Goal: Transaction & Acquisition: Book appointment/travel/reservation

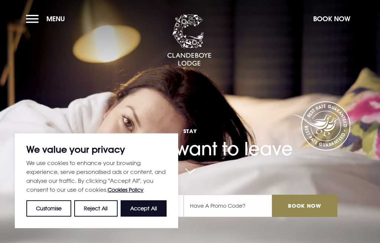
click at [334, 23] on button "Book Now" at bounding box center [332, 19] width 45 height 16
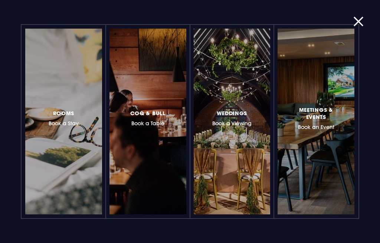
click at [63, 123] on h3 "Rooms Book a Stay" at bounding box center [64, 117] width 30 height 18
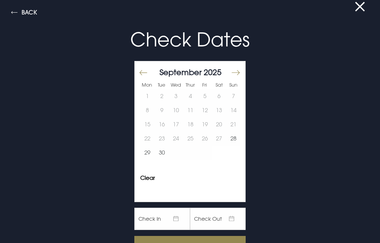
click at [239, 75] on button "Move forward to switch to the next month." at bounding box center [235, 73] width 9 height 16
click at [162, 157] on button "28" at bounding box center [162, 153] width 14 height 14
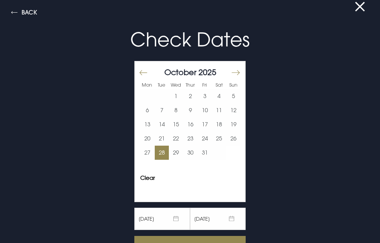
click at [177, 158] on button "29" at bounding box center [176, 153] width 14 height 14
click at [222, 174] on div "Clear Apply" at bounding box center [190, 180] width 111 height 19
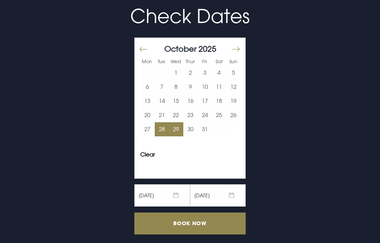
scroll to position [23, 0]
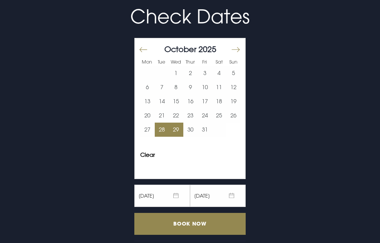
click at [192, 226] on input "Book Now" at bounding box center [189, 224] width 111 height 22
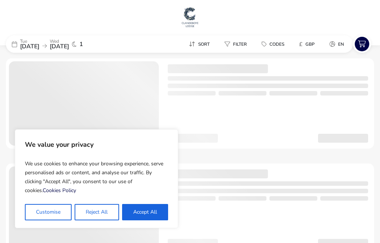
click at [155, 211] on button "Accept All" at bounding box center [145, 212] width 46 height 16
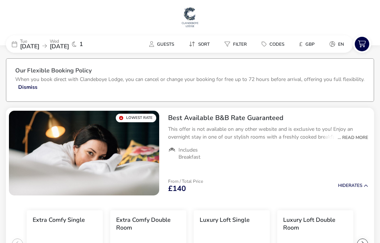
checkbox input "true"
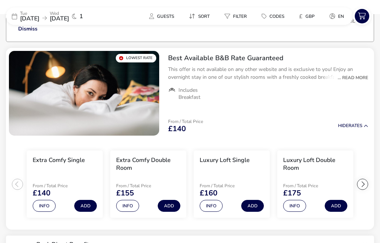
scroll to position [63, 0]
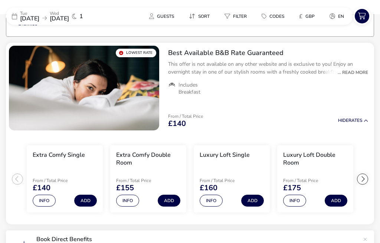
click at [358, 76] on div "... Read More" at bounding box center [351, 72] width 34 height 7
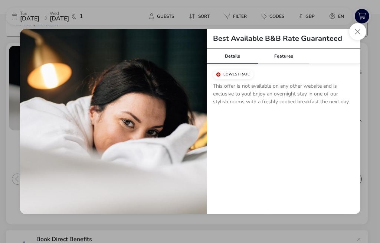
click at [359, 34] on button "Close modal" at bounding box center [357, 31] width 17 height 17
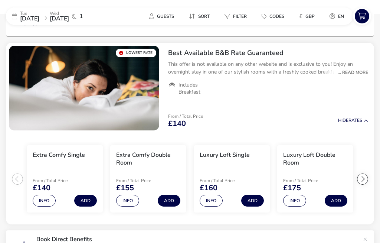
click at [147, 20] on button "Guests" at bounding box center [161, 16] width 37 height 11
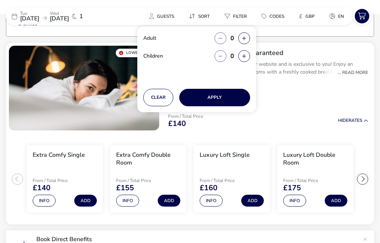
click at [246, 40] on icon "button" at bounding box center [244, 38] width 4 height 5
type input "1"
click at [242, 61] on button "button" at bounding box center [244, 56] width 12 height 12
click at [246, 57] on button "button" at bounding box center [244, 56] width 12 height 12
type input "2"
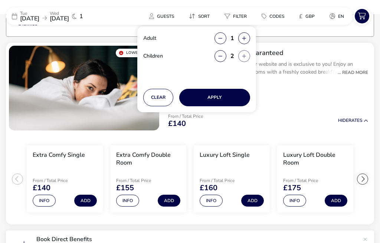
click at [220, 100] on button "Apply" at bounding box center [214, 97] width 71 height 17
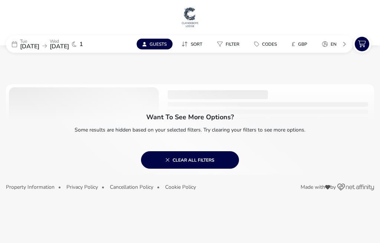
click at [213, 162] on span "Clear all filters" at bounding box center [190, 160] width 49 height 6
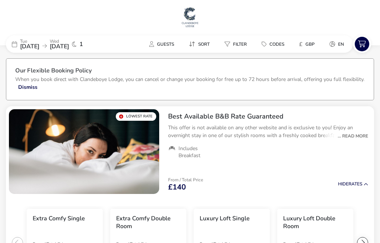
click at [159, 47] on span "Guests" at bounding box center [165, 44] width 17 height 6
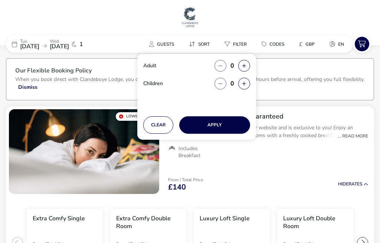
click at [247, 70] on button "button" at bounding box center [244, 66] width 12 height 12
type input "1"
click at [245, 86] on button "button" at bounding box center [244, 84] width 12 height 12
click at [247, 88] on button "button" at bounding box center [244, 84] width 12 height 12
type input "2"
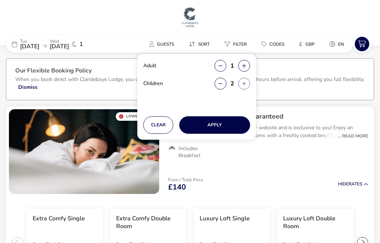
click at [221, 125] on button "Apply" at bounding box center [214, 124] width 71 height 17
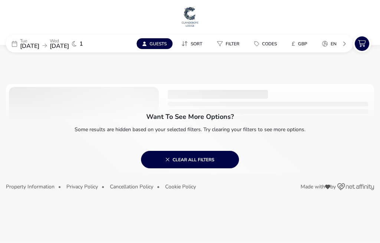
click at [200, 164] on button "Clear all filters" at bounding box center [190, 159] width 98 height 17
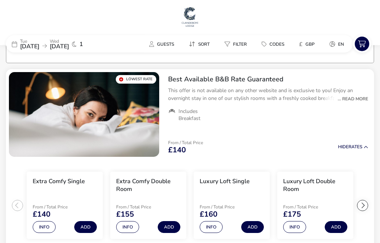
scroll to position [2, 0]
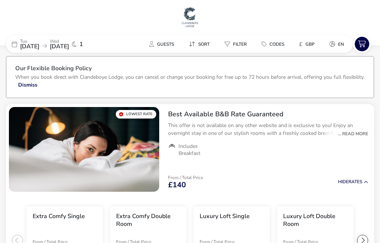
click at [225, 117] on h2 "Best Available B&B Rate Guaranteed" at bounding box center [268, 114] width 200 height 9
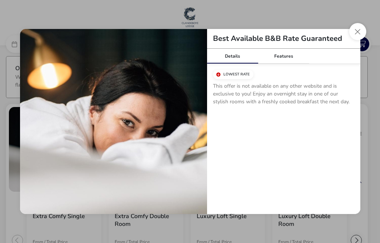
click at [360, 34] on button "Close modal" at bounding box center [357, 31] width 17 height 17
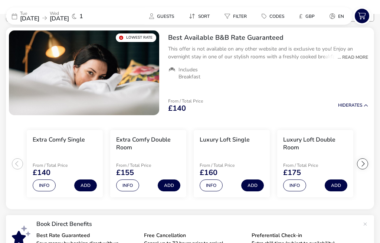
scroll to position [79, 0]
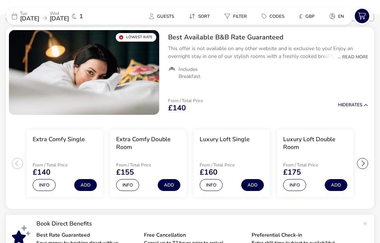
click at [258, 191] on button "Add" at bounding box center [252, 185] width 23 height 12
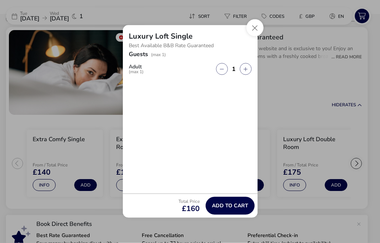
scroll to position [79, 0]
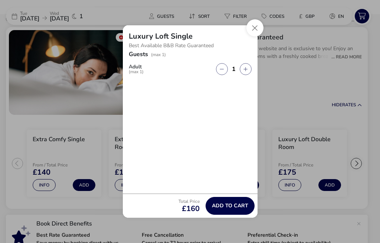
click at [256, 36] on button "Close" at bounding box center [254, 27] width 17 height 17
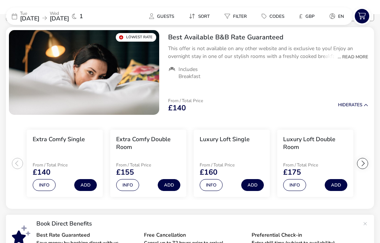
click at [315, 144] on h3 "Luxury Loft Double Room" at bounding box center [315, 143] width 64 height 16
click at [300, 154] on div "Luxury Loft Double Room" at bounding box center [315, 144] width 64 height 19
click at [298, 190] on button "Info" at bounding box center [294, 185] width 23 height 12
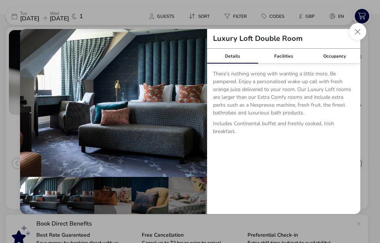
click at [339, 63] on div "Occupancy" at bounding box center [334, 56] width 51 height 15
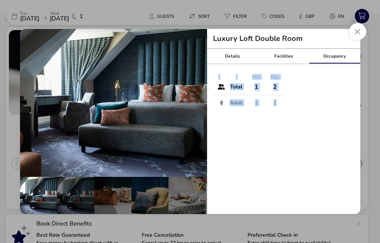
click at [362, 40] on button "Close dialog" at bounding box center [357, 31] width 17 height 17
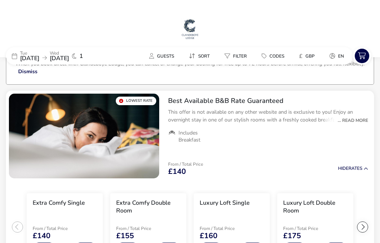
scroll to position [0, 0]
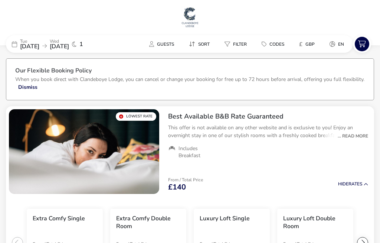
click at [156, 48] on button "Guests" at bounding box center [161, 44] width 37 height 11
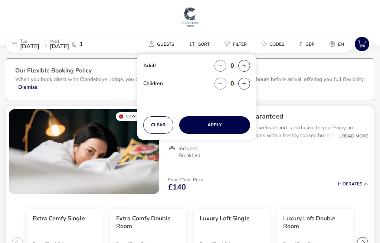
click at [248, 70] on button "button" at bounding box center [244, 66] width 12 height 12
type input "1"
click at [247, 87] on button "button" at bounding box center [244, 84] width 12 height 12
type input "2"
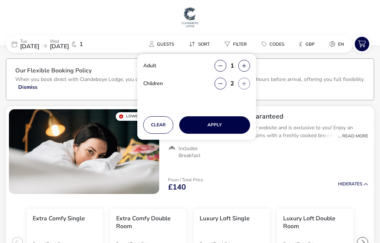
click at [218, 128] on button "Apply" at bounding box center [214, 124] width 71 height 17
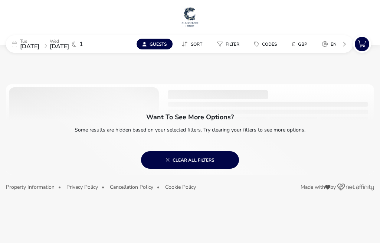
click at [202, 164] on button "Clear all filters" at bounding box center [190, 159] width 98 height 17
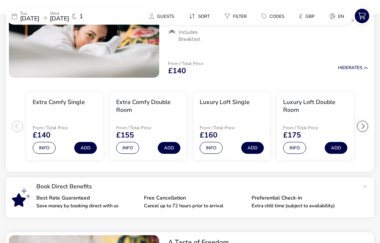
scroll to position [116, 0]
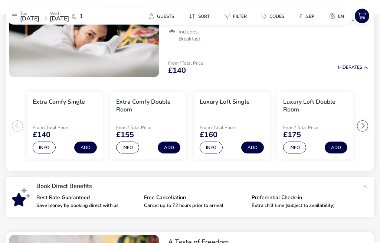
click at [302, 111] on h3 "Luxury Loft Double Room" at bounding box center [315, 106] width 64 height 16
click at [297, 104] on h3 "Luxury Loft Double Room" at bounding box center [315, 106] width 64 height 16
click at [338, 153] on button "Add" at bounding box center [336, 148] width 23 height 12
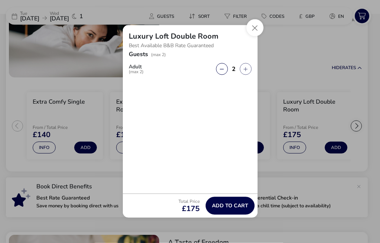
scroll to position [117, 0]
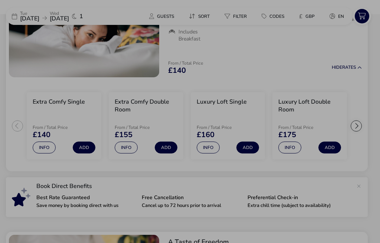
click at [356, 132] on div "Luxury Loft Double Room Best Available B&B Rate Guaranteed Guests (max 2) Adult…" at bounding box center [190, 121] width 380 height 243
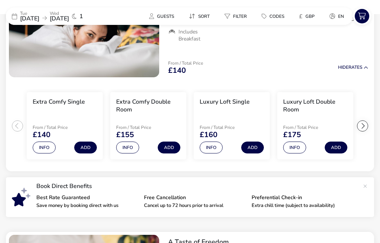
click at [306, 108] on h3 "Luxury Loft Double Room" at bounding box center [315, 106] width 64 height 16
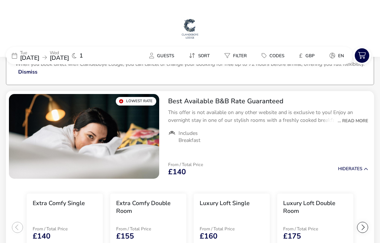
scroll to position [0, 0]
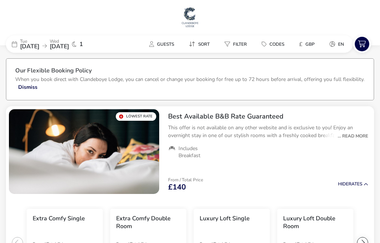
click at [352, 141] on div "Best Available B&B Rate Guaranteed This offer is not available on any other web…" at bounding box center [268, 135] width 212 height 59
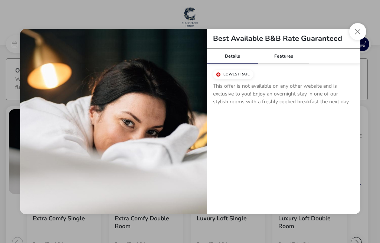
click at [360, 40] on button "Close modal" at bounding box center [357, 31] width 17 height 17
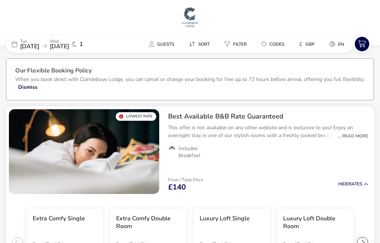
click at [185, 159] on span "Includes Breakfast" at bounding box center [196, 151] width 34 height 13
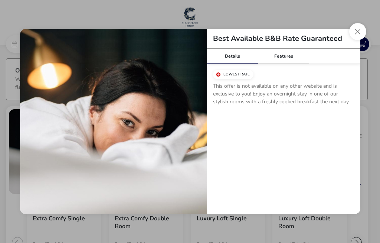
click at [296, 165] on div "Details Features Lowest Rate This offer is not available on any other website a…" at bounding box center [283, 131] width 153 height 165
click at [287, 56] on div "Features" at bounding box center [283, 56] width 51 height 15
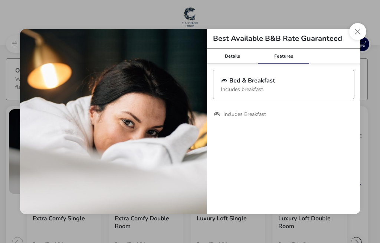
click at [365, 35] on button "Close modal" at bounding box center [357, 31] width 17 height 17
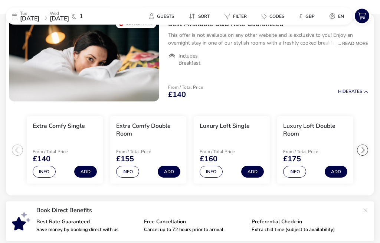
scroll to position [93, 0]
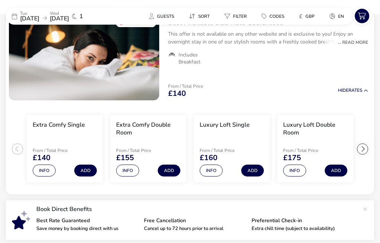
click at [184, 97] on span "£140" at bounding box center [177, 93] width 18 height 7
click at [363, 153] on div at bounding box center [362, 149] width 11 height 11
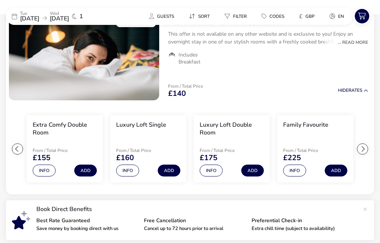
click at [297, 174] on button "Info" at bounding box center [294, 170] width 23 height 12
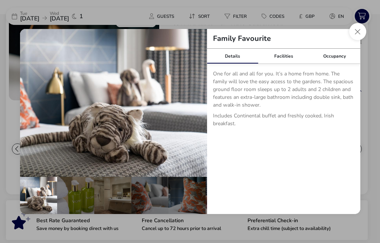
click at [287, 63] on div "Facilities" at bounding box center [283, 56] width 51 height 15
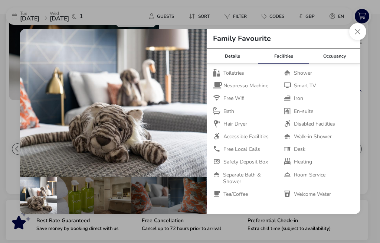
click at [360, 40] on button "Close dialog" at bounding box center [357, 31] width 17 height 17
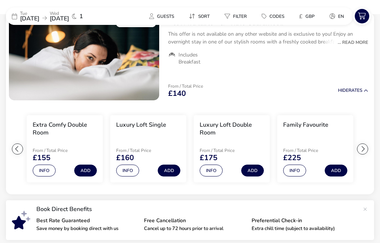
click at [340, 174] on button "Add" at bounding box center [336, 170] width 23 height 12
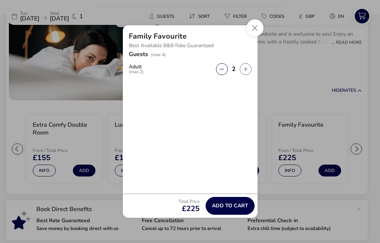
click at [248, 75] on button "button" at bounding box center [246, 69] width 12 height 12
click at [249, 75] on button "button" at bounding box center [246, 69] width 12 height 12
click at [221, 75] on button "button" at bounding box center [222, 69] width 12 height 12
type input "1"
click at [137, 74] on span "(max 2)" at bounding box center [136, 71] width 15 height 4
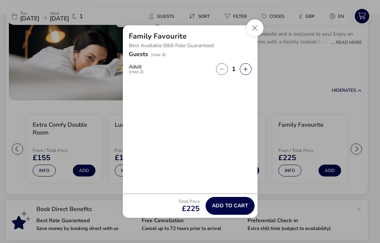
click at [239, 208] on span "Add to cart" at bounding box center [230, 206] width 36 height 6
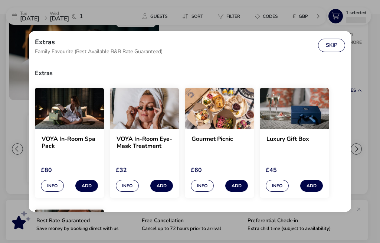
click at [337, 52] on button "Skip" at bounding box center [331, 45] width 27 height 13
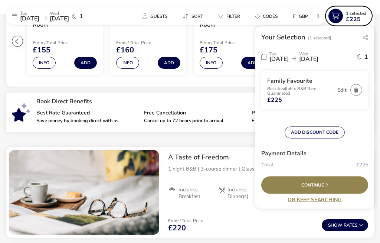
scroll to position [202, 0]
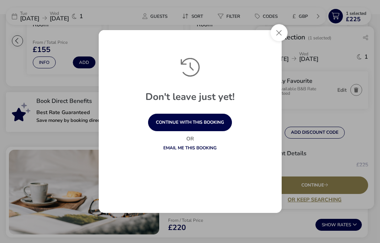
click at [280, 41] on button "Close" at bounding box center [279, 32] width 17 height 17
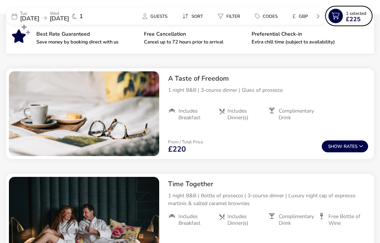
scroll to position [280, 0]
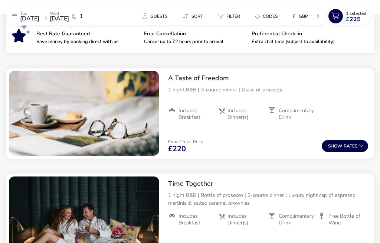
click at [350, 149] on button "Show Rates" at bounding box center [345, 146] width 46 height 12
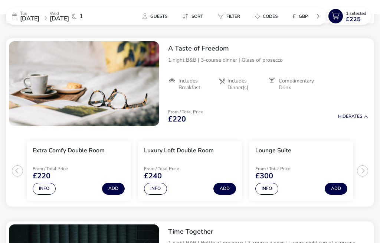
scroll to position [312, 0]
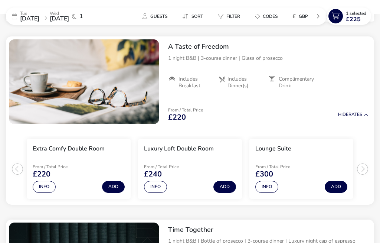
click at [231, 192] on button "Add" at bounding box center [224, 187] width 23 height 12
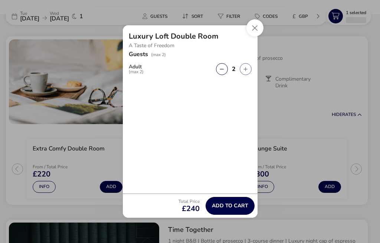
click at [254, 36] on button "Close" at bounding box center [254, 27] width 17 height 17
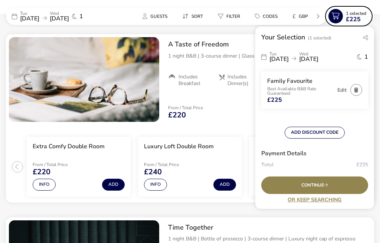
scroll to position [339, 0]
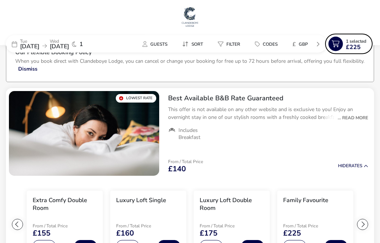
scroll to position [6, 0]
